Goal: Information Seeking & Learning: Compare options

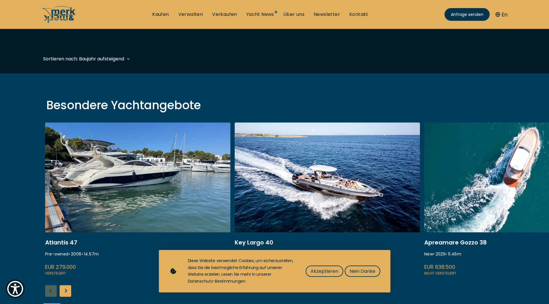
scroll to position [29, 0]
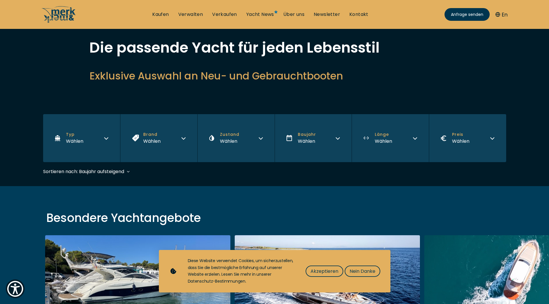
click at [489, 136] on button "Preis Wählen" at bounding box center [467, 138] width 77 height 48
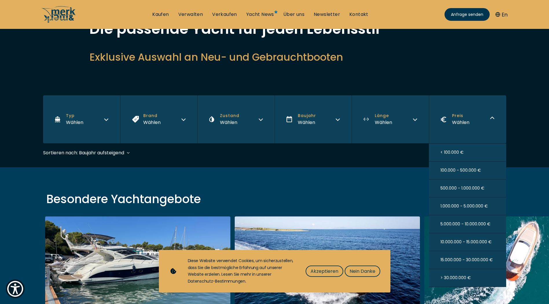
scroll to position [58, 0]
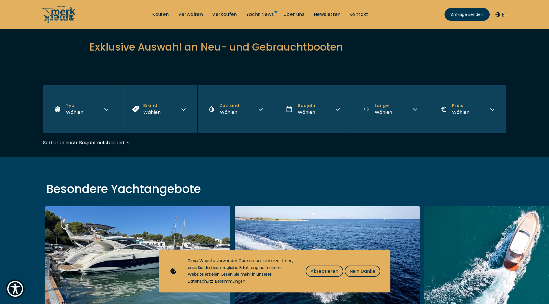
click at [464, 103] on button "Preis Wählen" at bounding box center [467, 109] width 77 height 48
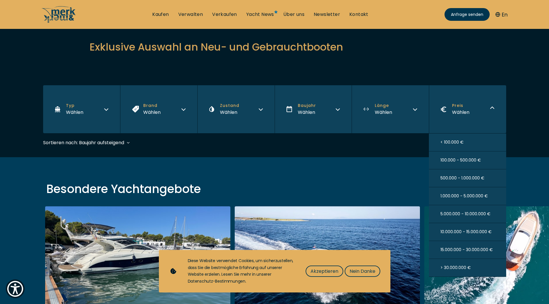
click at [463, 267] on span "> 30.000.000 €" at bounding box center [455, 268] width 30 height 6
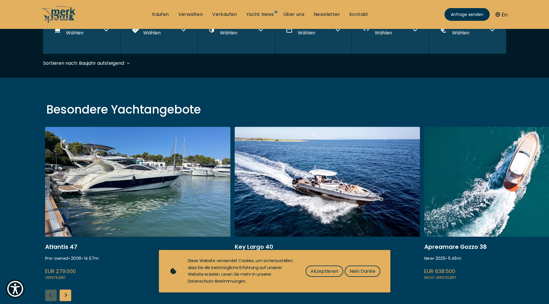
scroll to position [143, 0]
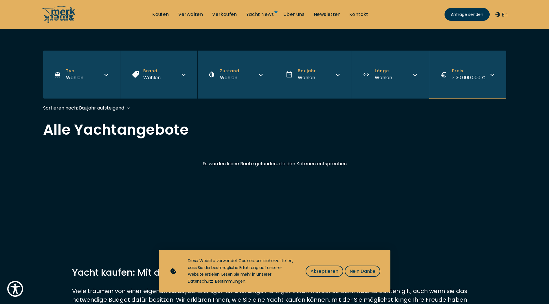
scroll to position [58, 0]
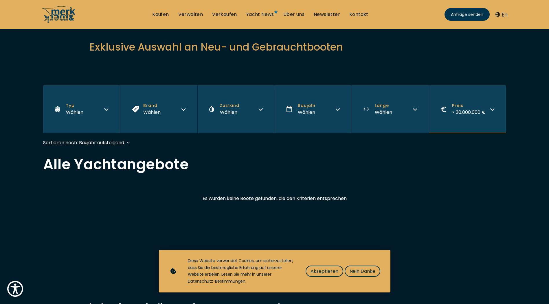
click at [463, 109] on span "> 30.000.000 €" at bounding box center [469, 112] width 34 height 7
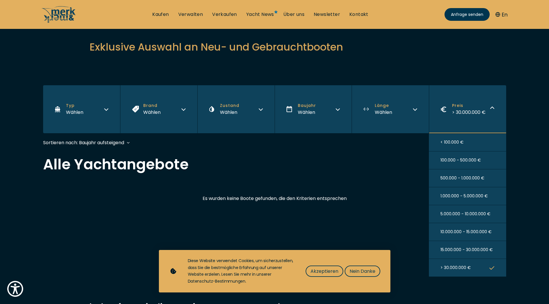
click at [456, 239] on button "10.000.000 - 15.000.000 €" at bounding box center [467, 232] width 77 height 18
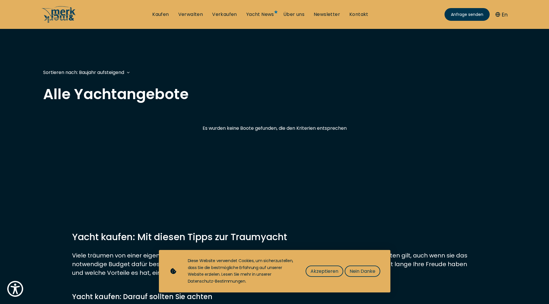
scroll to position [143, 0]
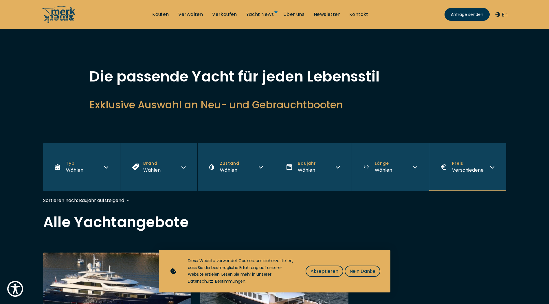
click at [484, 157] on button "Preis Verschiedene" at bounding box center [467, 167] width 77 height 48
click at [470, 166] on span "Preis" at bounding box center [468, 164] width 32 height 6
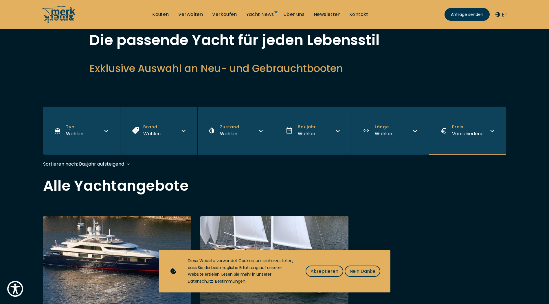
scroll to position [58, 0]
